Goal: Task Accomplishment & Management: Use online tool/utility

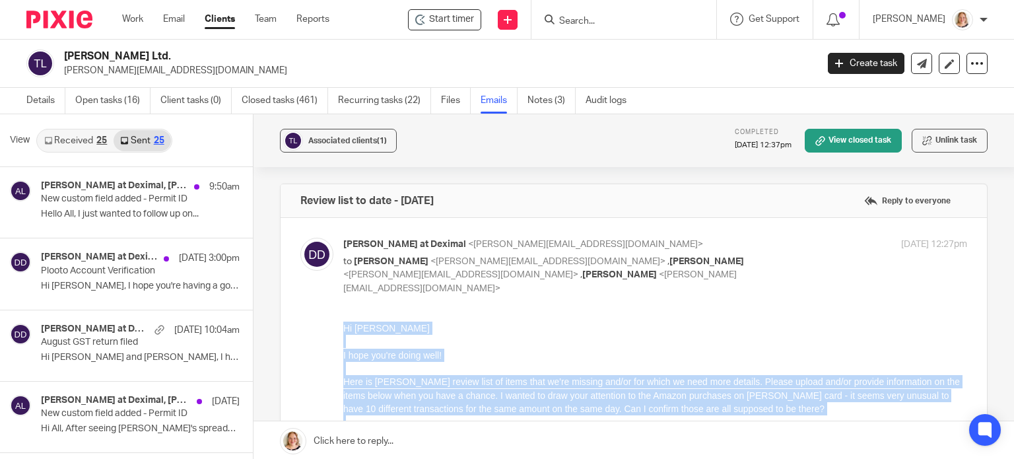
scroll to position [37, 0]
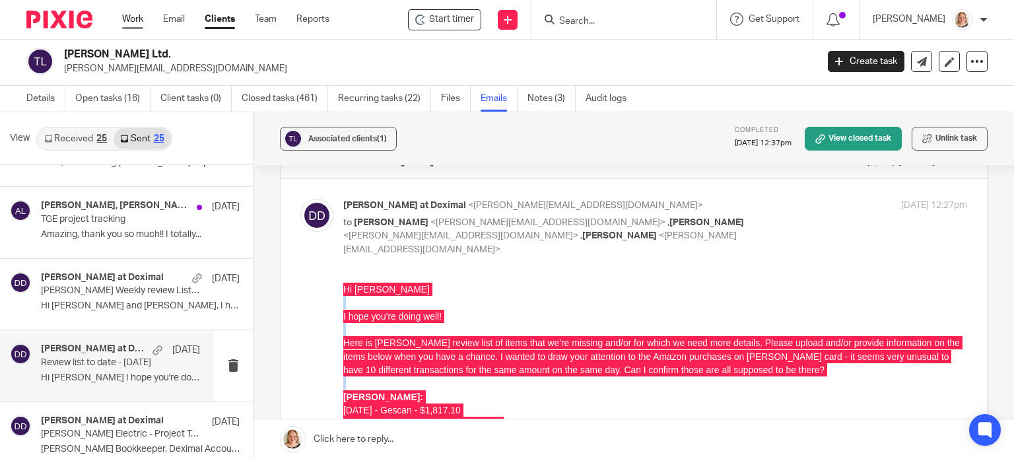
click at [140, 17] on link "Work" at bounding box center [132, 19] width 21 height 13
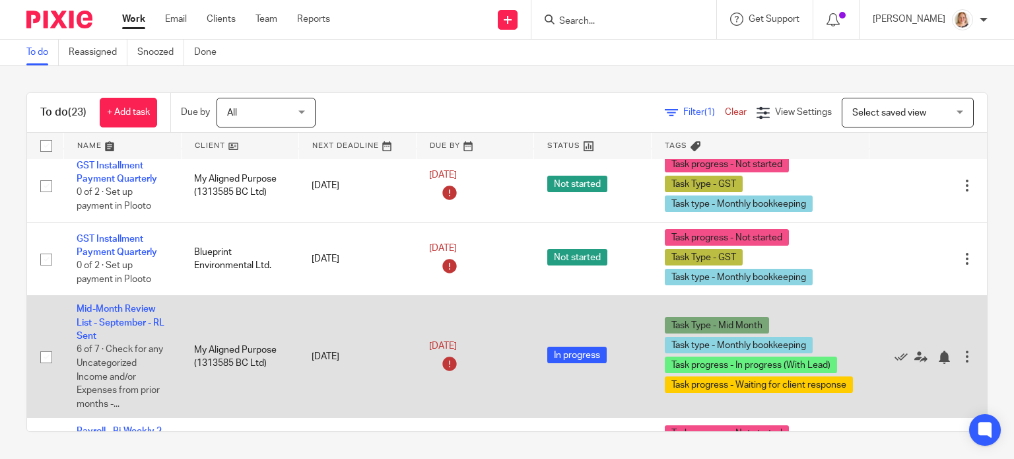
scroll to position [1714, 0]
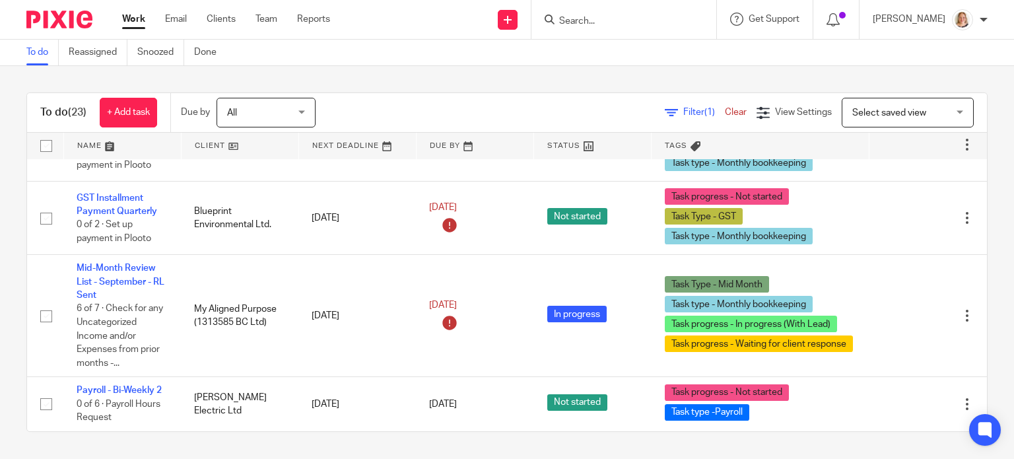
click at [874, 110] on span "Select saved view" at bounding box center [889, 112] width 74 height 9
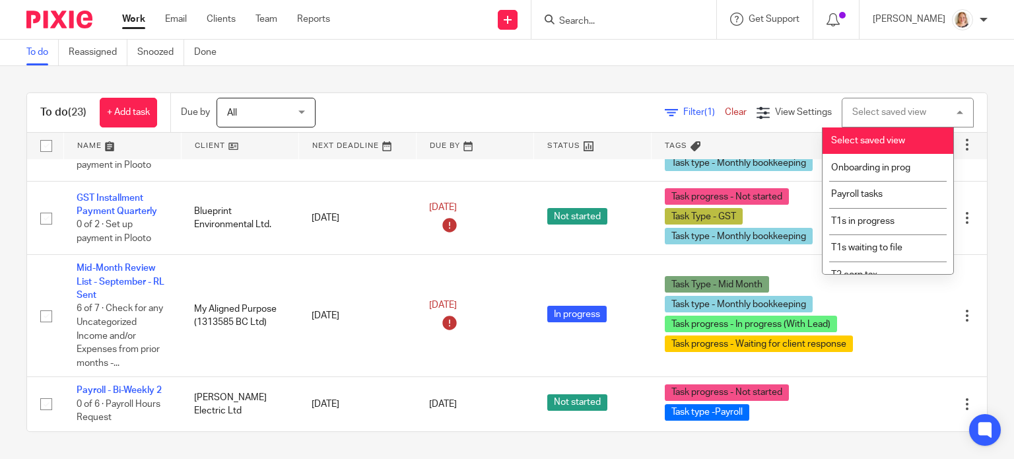
click at [874, 110] on div "Select saved view" at bounding box center [889, 112] width 74 height 9
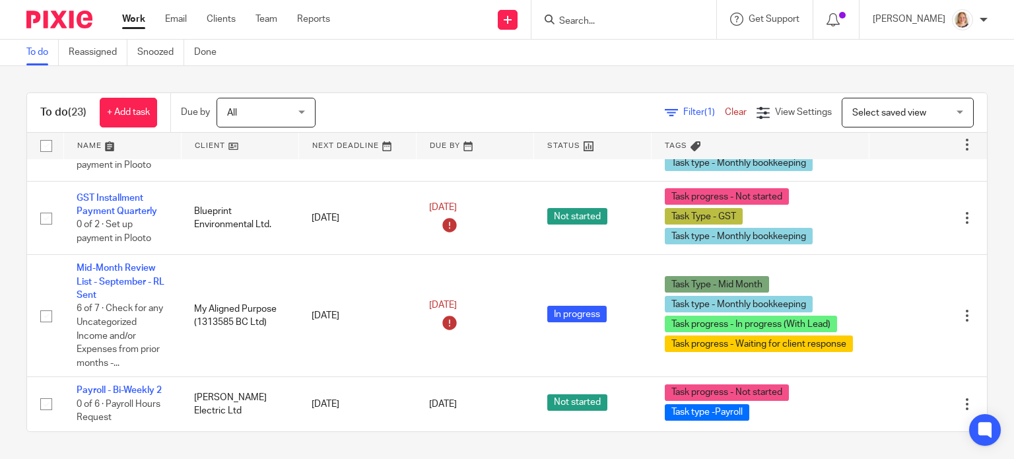
click at [665, 114] on link "Filter (1)" at bounding box center [695, 112] width 60 height 9
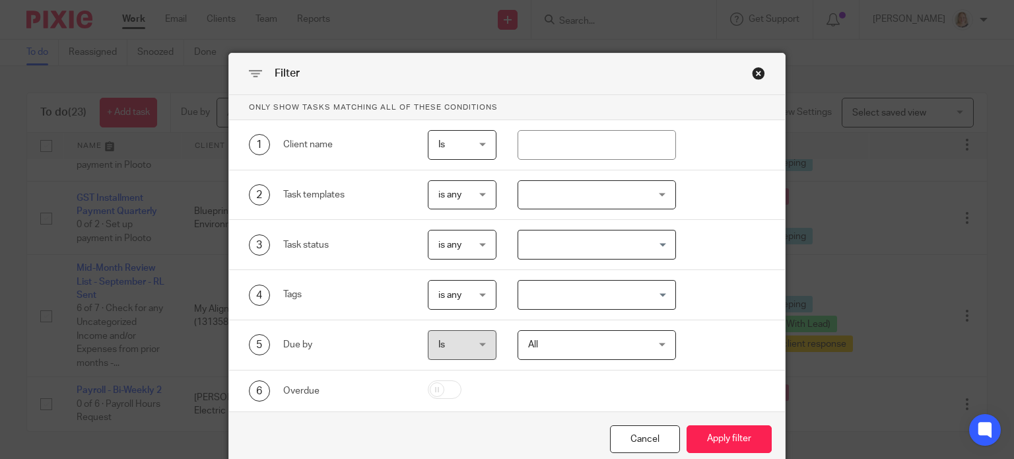
click at [477, 147] on span "Is" at bounding box center [461, 145] width 46 height 28
click at [477, 147] on div "Is Is" at bounding box center [462, 145] width 69 height 30
click at [560, 135] on input "text" at bounding box center [597, 145] width 158 height 30
type input "Bluedot"
click at [687, 425] on button "Apply filter" at bounding box center [729, 439] width 85 height 28
